Goal: Task Accomplishment & Management: Manage account settings

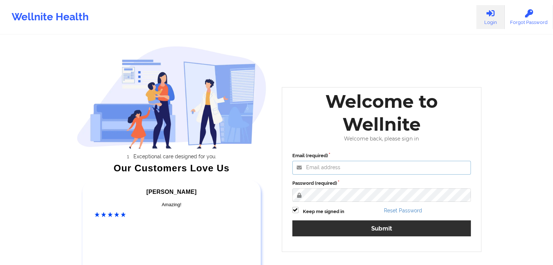
type input "[EMAIL_ADDRESS][DOMAIN_NAME]"
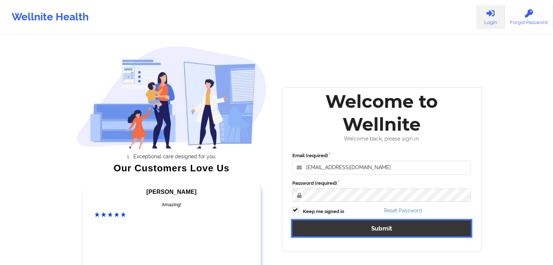
click at [365, 225] on button "Submit" at bounding box center [381, 229] width 179 height 16
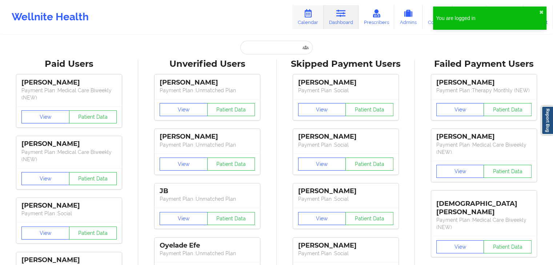
click at [306, 16] on icon at bounding box center [307, 13] width 9 height 8
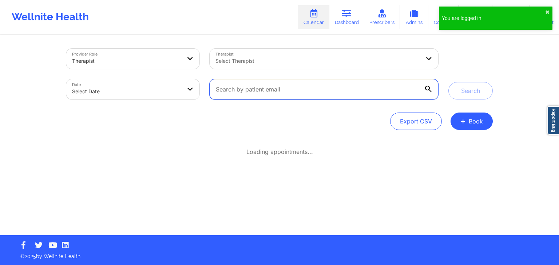
click at [232, 86] on input "text" at bounding box center [323, 89] width 228 height 20
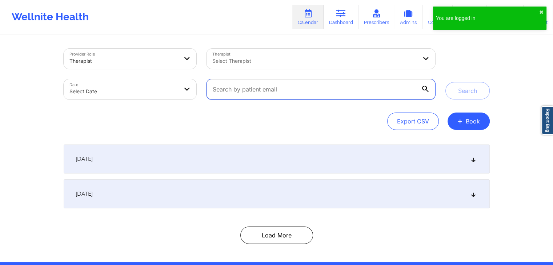
paste input "[EMAIL_ADDRESS][DOMAIN_NAME]"
click at [232, 86] on input "[EMAIL_ADDRESS][DOMAIN_NAME]" at bounding box center [321, 89] width 228 height 20
type input "[EMAIL_ADDRESS][DOMAIN_NAME]"
click at [445, 82] on button "Search" at bounding box center [467, 90] width 44 height 17
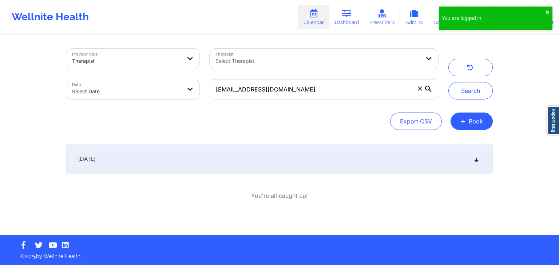
click at [168, 162] on div "[DATE]" at bounding box center [279, 159] width 426 height 29
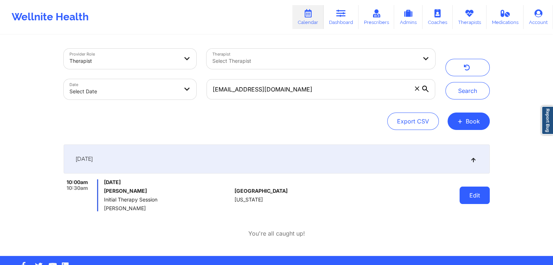
click at [470, 197] on button "Edit" at bounding box center [475, 195] width 30 height 17
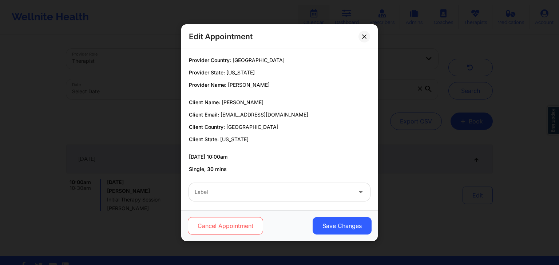
click at [225, 227] on button "Cancel Appointment" at bounding box center [225, 225] width 75 height 17
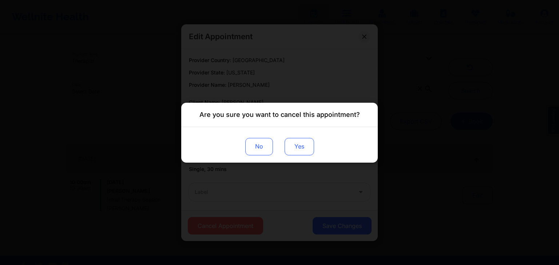
click at [300, 147] on button "Yes" at bounding box center [298, 146] width 29 height 17
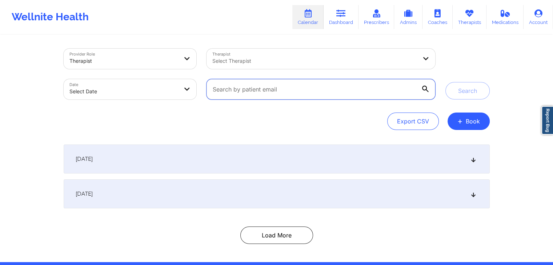
click at [232, 88] on input "text" at bounding box center [321, 89] width 228 height 20
paste input "[EMAIL_ADDRESS][DOMAIN_NAME]"
click at [445, 82] on button "Search" at bounding box center [467, 90] width 44 height 17
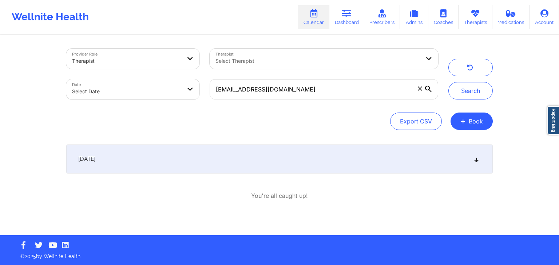
click at [133, 162] on div "[DATE]" at bounding box center [279, 159] width 426 height 29
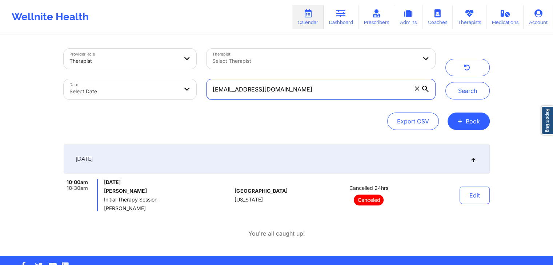
drag, startPoint x: 311, startPoint y: 96, endPoint x: 209, endPoint y: 86, distance: 102.7
click at [209, 86] on input "[EMAIL_ADDRESS][DOMAIN_NAME]" at bounding box center [321, 89] width 228 height 20
paste input "Olivia.l.Jordan@icloud"
type input "Olivia.l.Jordan@icloud .com"
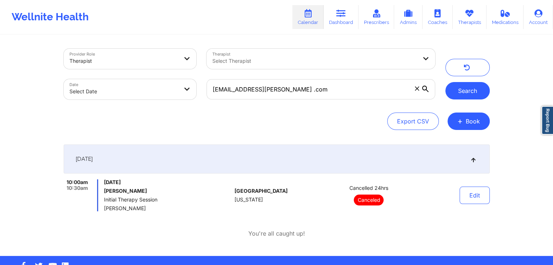
click at [456, 93] on button "Search" at bounding box center [467, 90] width 44 height 17
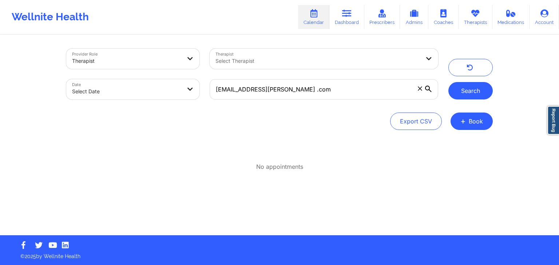
click at [468, 93] on button "Search" at bounding box center [470, 90] width 44 height 17
click at [418, 90] on icon at bounding box center [419, 89] width 4 height 4
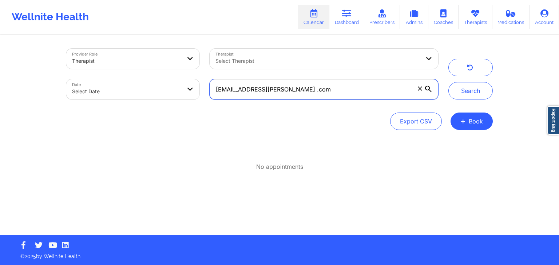
click at [418, 90] on input "Olivia.l.Jordan@icloud .com" at bounding box center [323, 89] width 228 height 20
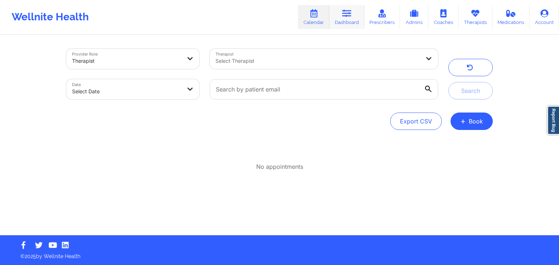
click at [351, 15] on icon at bounding box center [346, 13] width 9 height 8
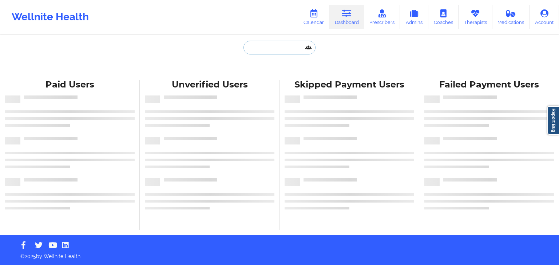
click at [284, 46] on input "text" at bounding box center [279, 48] width 72 height 14
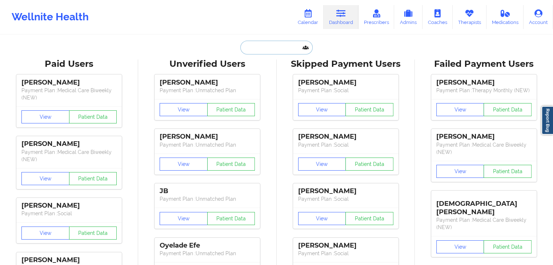
paste input "Olivia.l.Jordan@icloud .com"
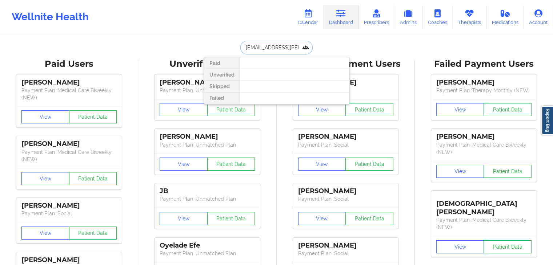
scroll to position [0, 6]
type input "Olivia.l.Jordan@icloud .com"
click at [297, 45] on input "Olivia.l.Jordan@icloud .com" at bounding box center [276, 48] width 72 height 14
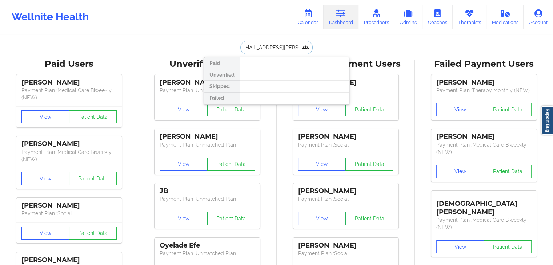
drag, startPoint x: 243, startPoint y: 48, endPoint x: 324, endPoint y: 41, distance: 82.1
click at [324, 41] on div "Olivia.l.Jordan@icloud .com Paid Unverified Skipped Failed" at bounding box center [276, 48] width 145 height 14
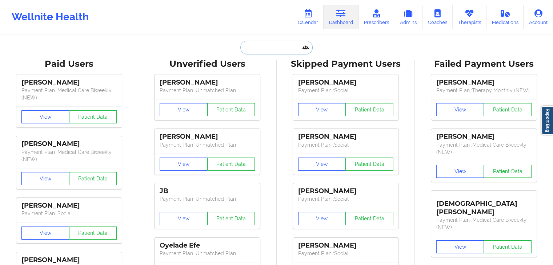
scroll to position [0, 0]
paste input "Olivia.l.jordan@icloud.com"
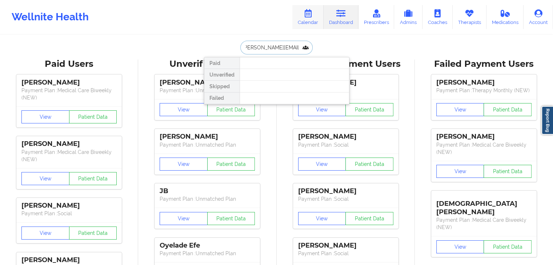
type input "Olivia.l.jordan@icloud.com"
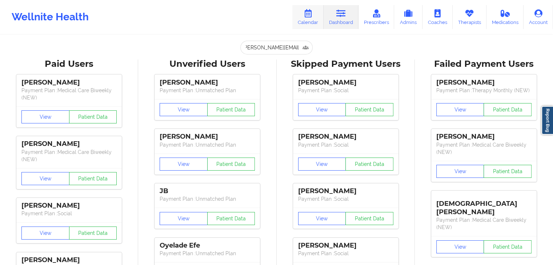
scroll to position [0, 0]
click at [308, 16] on icon at bounding box center [307, 13] width 9 height 8
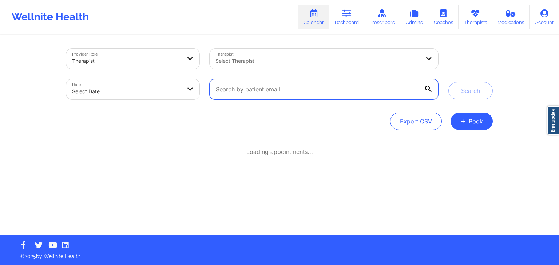
click at [295, 84] on input "text" at bounding box center [323, 89] width 228 height 20
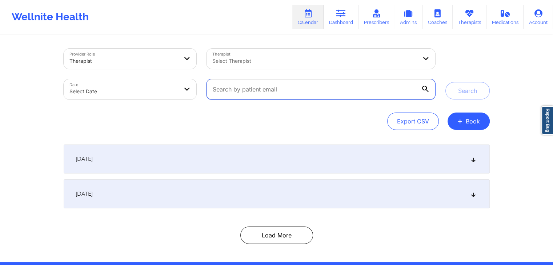
paste input "Olivia.l.jordan@icloud.com"
click at [445, 82] on button "Search" at bounding box center [467, 90] width 44 height 17
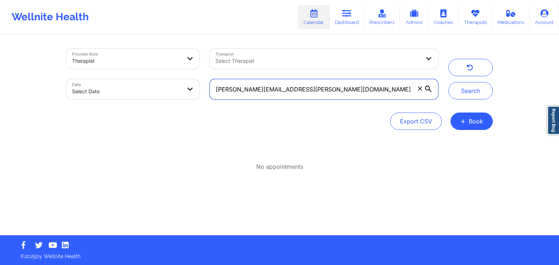
drag, startPoint x: 303, startPoint y: 86, endPoint x: 215, endPoint y: 83, distance: 88.1
click at [215, 83] on input "Olivia.l.jordan@icloud.com" at bounding box center [323, 89] width 228 height 20
paste input "naomibagliere@yahoo"
type input "naomibagliere@yahoo.com"
click at [448, 82] on button "Search" at bounding box center [470, 90] width 44 height 17
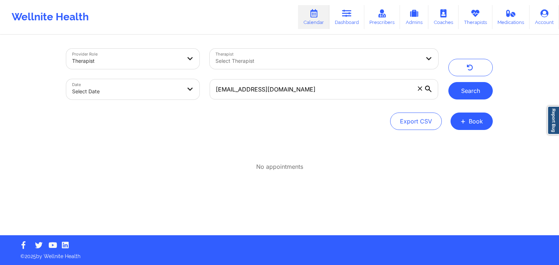
click at [465, 88] on button "Search" at bounding box center [470, 90] width 44 height 17
click at [346, 16] on icon at bounding box center [346, 13] width 9 height 8
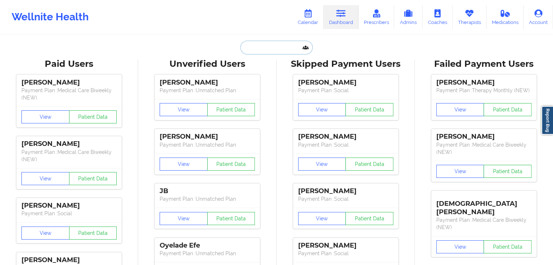
click at [250, 51] on input "text" at bounding box center [276, 48] width 72 height 14
paste input "naomibagliere@yahoo.com"
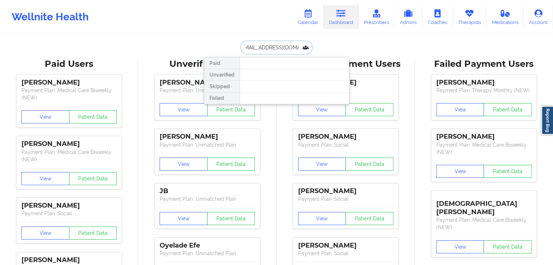
type input "naomibagliere@yahoo.com"
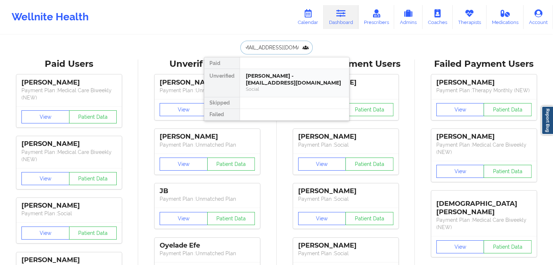
click at [263, 73] on div "Naomi Moeller - naomibagliere@yahoo.com" at bounding box center [294, 79] width 97 height 13
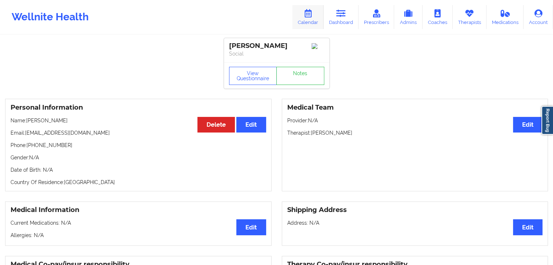
click at [317, 13] on link "Calendar" at bounding box center [307, 17] width 31 height 24
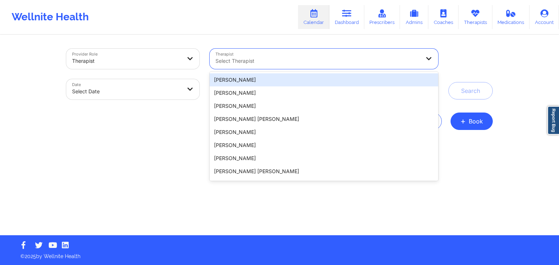
click at [315, 60] on div at bounding box center [317, 61] width 205 height 9
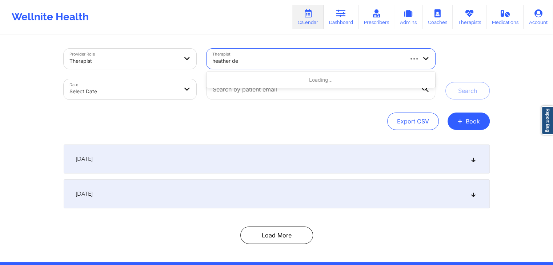
type input "heather des"
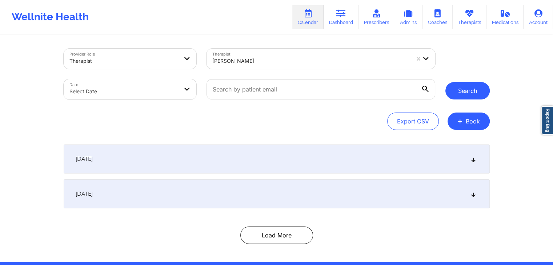
click at [454, 88] on button "Search" at bounding box center [467, 90] width 44 height 17
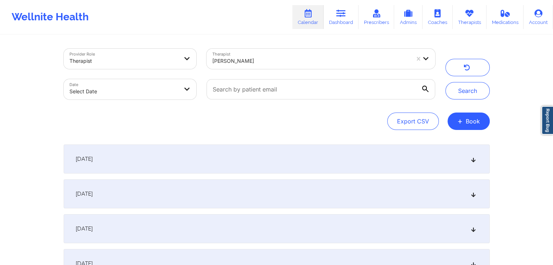
select select "2025-8"
select select "2025-9"
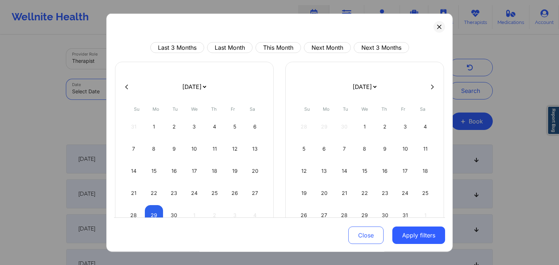
click at [121, 91] on body "Wellnite Health Calendar Dashboard Prescribers Admins Coaches Therapists Medica…" at bounding box center [279, 132] width 559 height 265
click at [215, 187] on div "25" at bounding box center [214, 193] width 19 height 20
select select "2025-8"
select select "2025-9"
select select "2025-8"
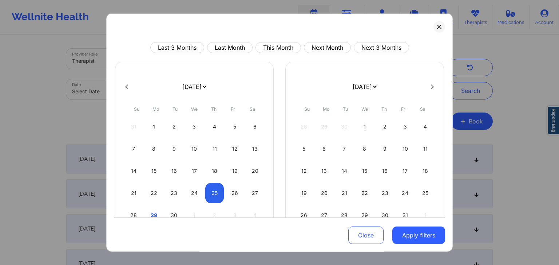
select select "2025-9"
select select "2025-8"
select select "2025-9"
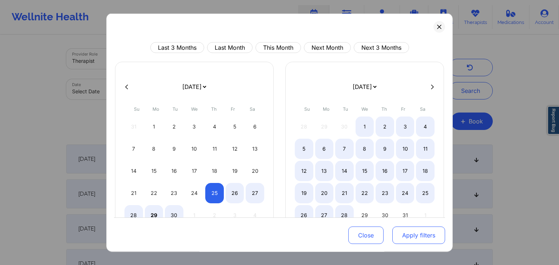
click at [428, 236] on button "Apply filters" at bounding box center [418, 235] width 53 height 17
select select "2025-8"
select select "2025-9"
select select "2025-8"
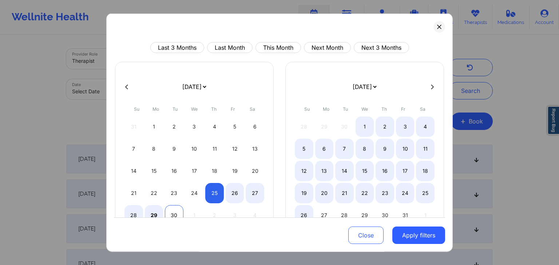
select select "2025-9"
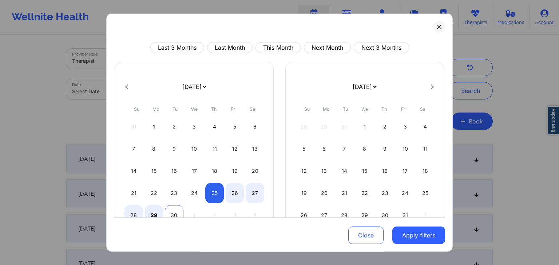
click at [173, 208] on div "30" at bounding box center [174, 215] width 19 height 20
select select "2025-8"
select select "2025-9"
click at [408, 230] on button "Apply filters" at bounding box center [418, 235] width 53 height 17
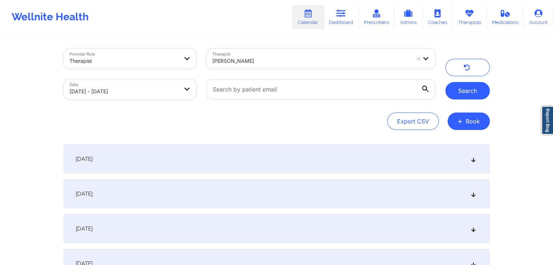
click at [462, 88] on button "Search" at bounding box center [467, 90] width 44 height 17
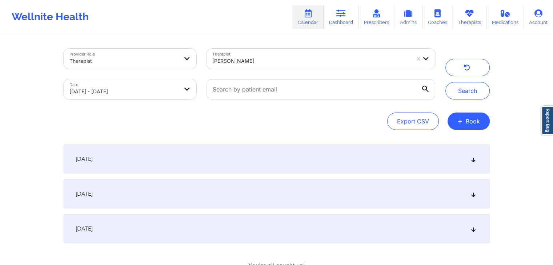
click at [240, 157] on div "September 25, 2025" at bounding box center [277, 159] width 426 height 29
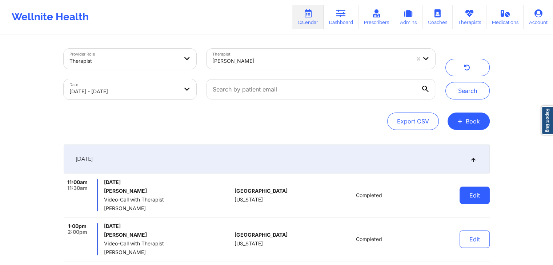
click at [475, 198] on button "Edit" at bounding box center [475, 195] width 30 height 17
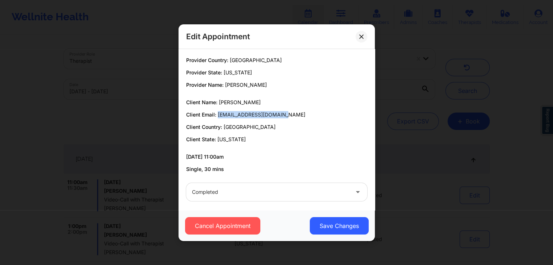
drag, startPoint x: 281, startPoint y: 115, endPoint x: 217, endPoint y: 114, distance: 64.7
click at [217, 114] on p "Client Email: naomibagliere@yahoo.com" at bounding box center [276, 114] width 181 height 7
copy span "naomibagliere@yahoo.com"
click at [361, 37] on icon at bounding box center [361, 36] width 4 height 4
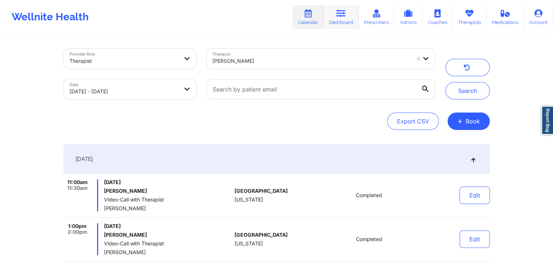
click at [336, 11] on link "Dashboard" at bounding box center [341, 17] width 35 height 24
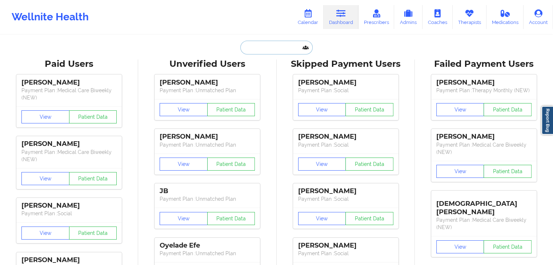
click at [283, 44] on input "text" at bounding box center [276, 48] width 72 height 14
paste input "naomibagliere@yahoo.com"
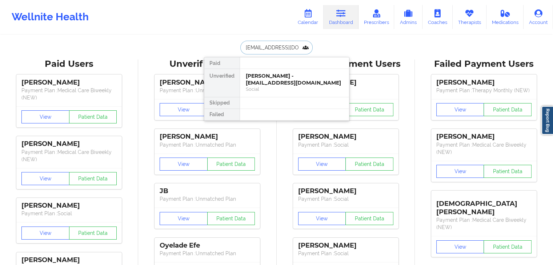
scroll to position [0, 6]
type input "naomibagliere@yahoo.com"
click at [304, 83] on div "Naomi Moeller - naomibagliere@yahoo.com" at bounding box center [294, 79] width 97 height 13
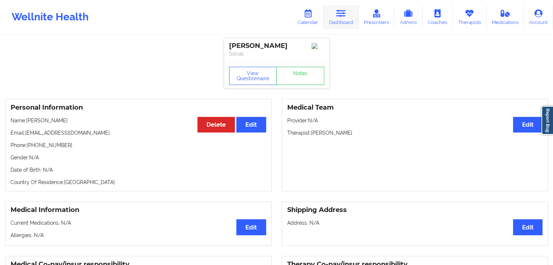
click at [340, 21] on link "Dashboard" at bounding box center [341, 17] width 35 height 24
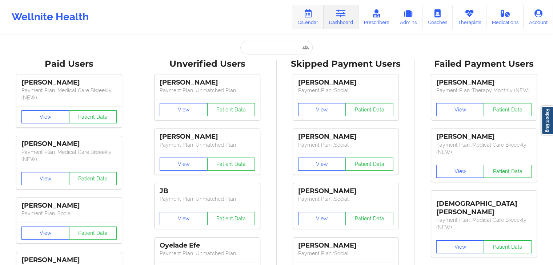
click at [315, 16] on link "Calendar" at bounding box center [307, 17] width 31 height 24
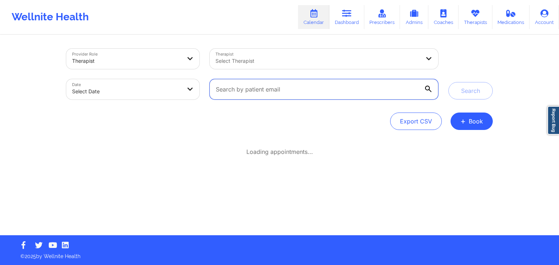
click at [273, 96] on input "text" at bounding box center [323, 89] width 228 height 20
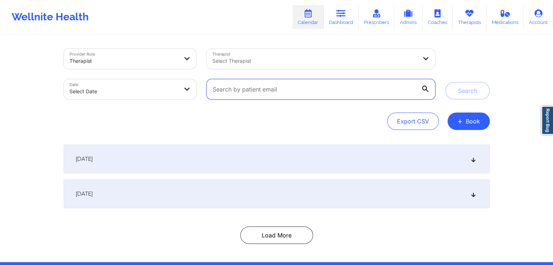
paste input "naomibagliere@yahoo.com"
type input "naomibagliere@yahoo.com"
click at [445, 82] on button "Search" at bounding box center [467, 90] width 44 height 17
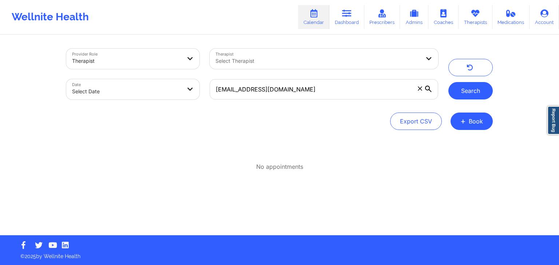
click at [469, 94] on button "Search" at bounding box center [470, 90] width 44 height 17
select select "2025-8"
select select "2025-9"
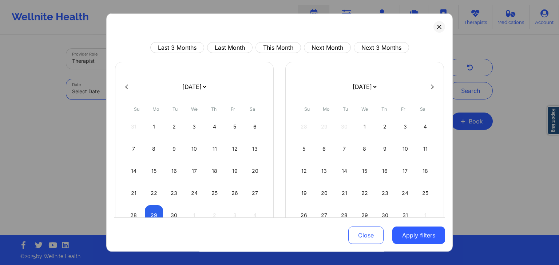
click at [127, 91] on body "Wellnite Health Calendar Dashboard Prescribers Admins Coaches Therapists Medica…" at bounding box center [279, 132] width 559 height 265
click at [221, 189] on div "25" at bounding box center [214, 193] width 19 height 20
select select "2025-8"
select select "2025-9"
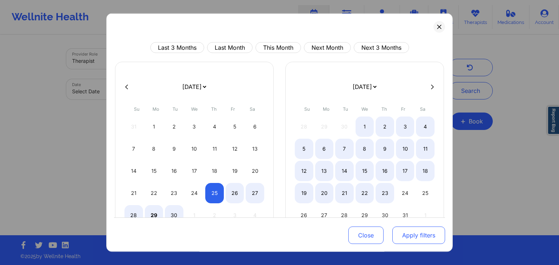
click at [423, 236] on button "Apply filters" at bounding box center [418, 235] width 53 height 17
select select "2025-8"
select select "2025-9"
